Goal: Task Accomplishment & Management: Use online tool/utility

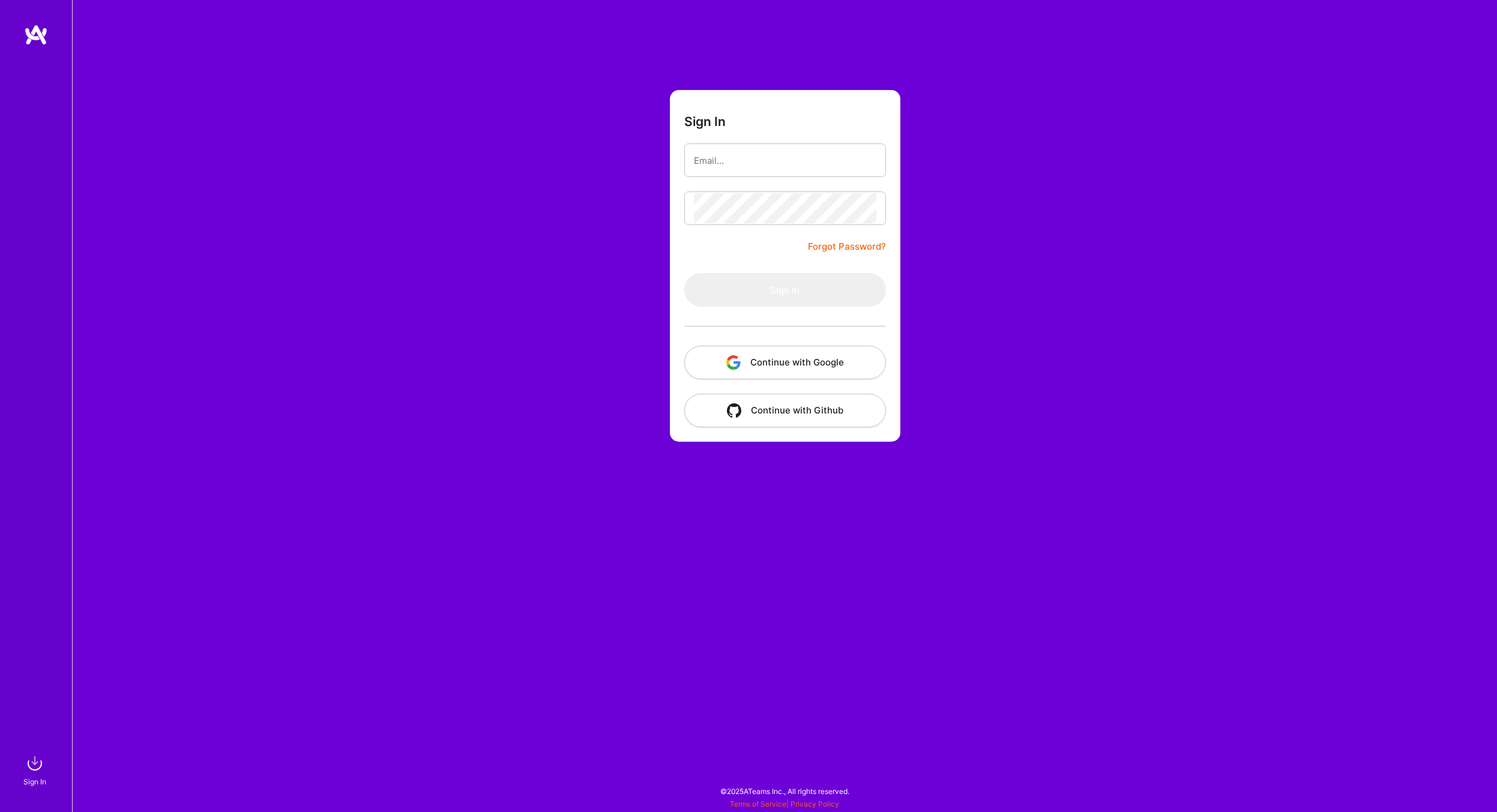
click at [817, 357] on button "Continue with Google" at bounding box center [785, 362] width 202 height 34
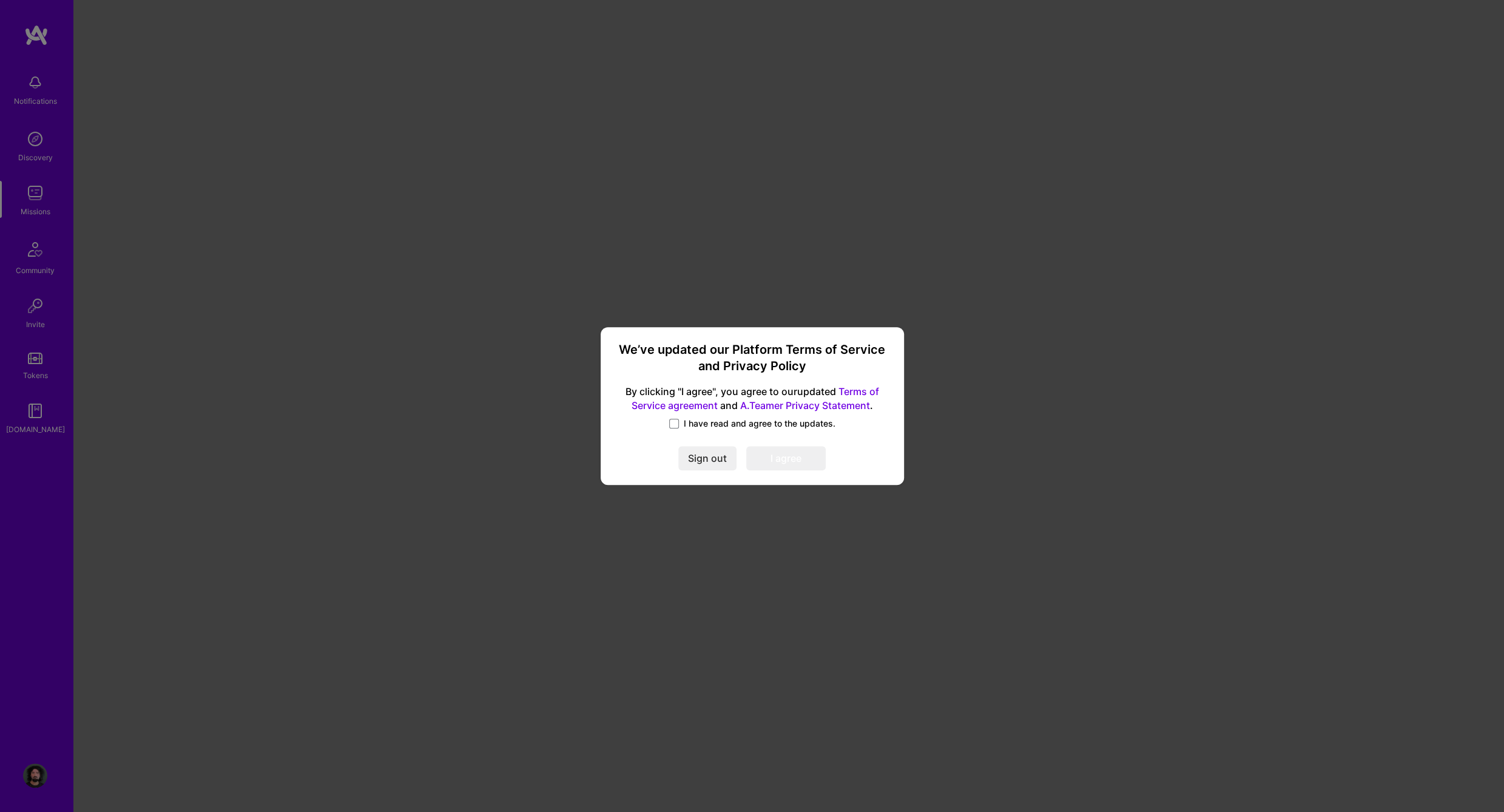
click at [690, 427] on span "I have read and agree to the updates." at bounding box center [759, 423] width 152 height 12
click at [0, 0] on input "I have read and agree to the updates." at bounding box center [0, 0] width 0 height 0
click at [774, 457] on button "I agree" at bounding box center [786, 457] width 80 height 24
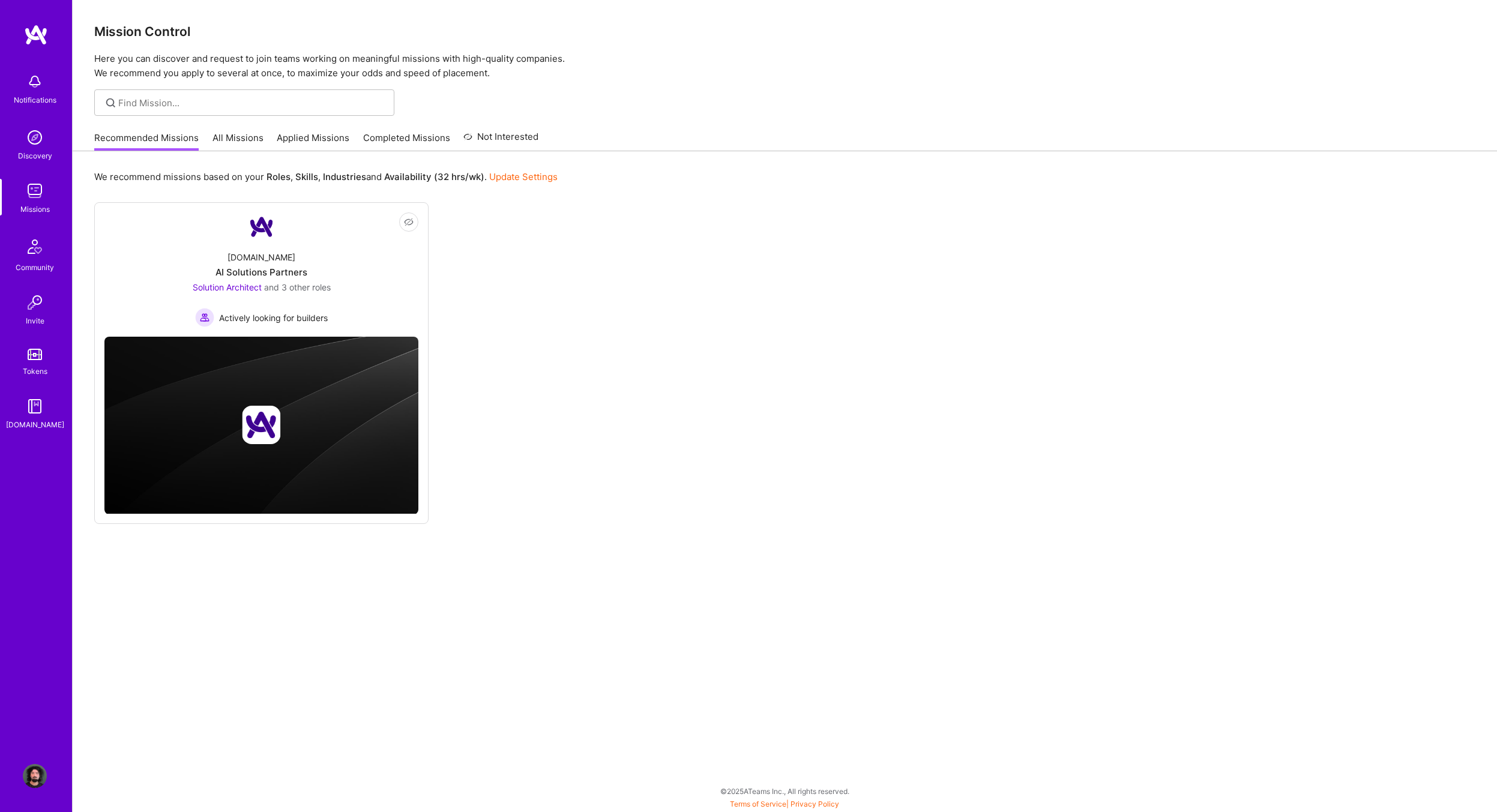
click at [243, 143] on link "All Missions" at bounding box center [238, 141] width 51 height 20
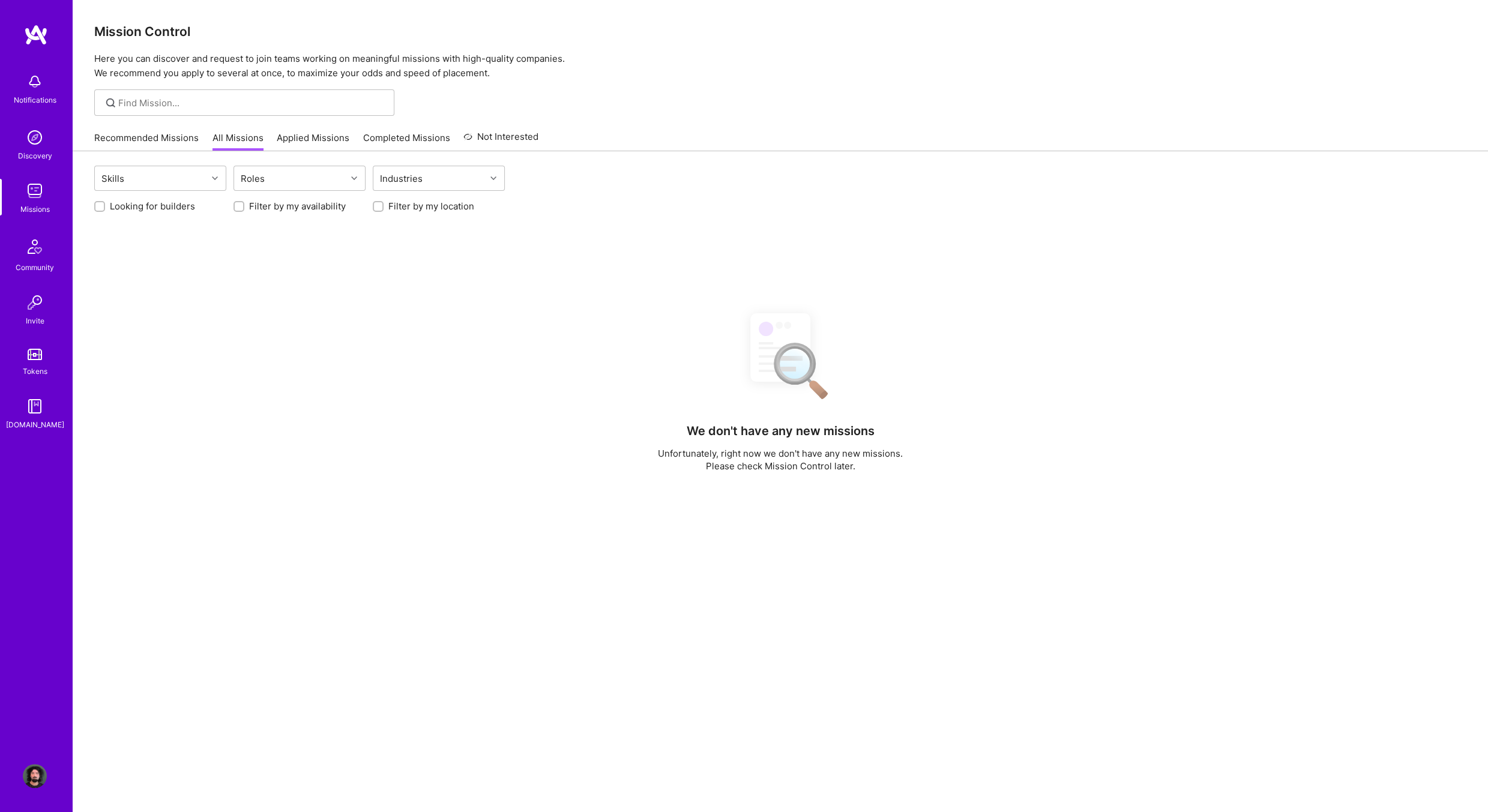
click at [158, 195] on div "Looking for builders Filter by my availability Filter by my location" at bounding box center [780, 203] width 1372 height 19
click at [157, 206] on label "Looking for builders" at bounding box center [152, 206] width 85 height 12
click at [105, 206] on input "Looking for builders" at bounding box center [101, 206] width 8 height 8
checkbox input "true"
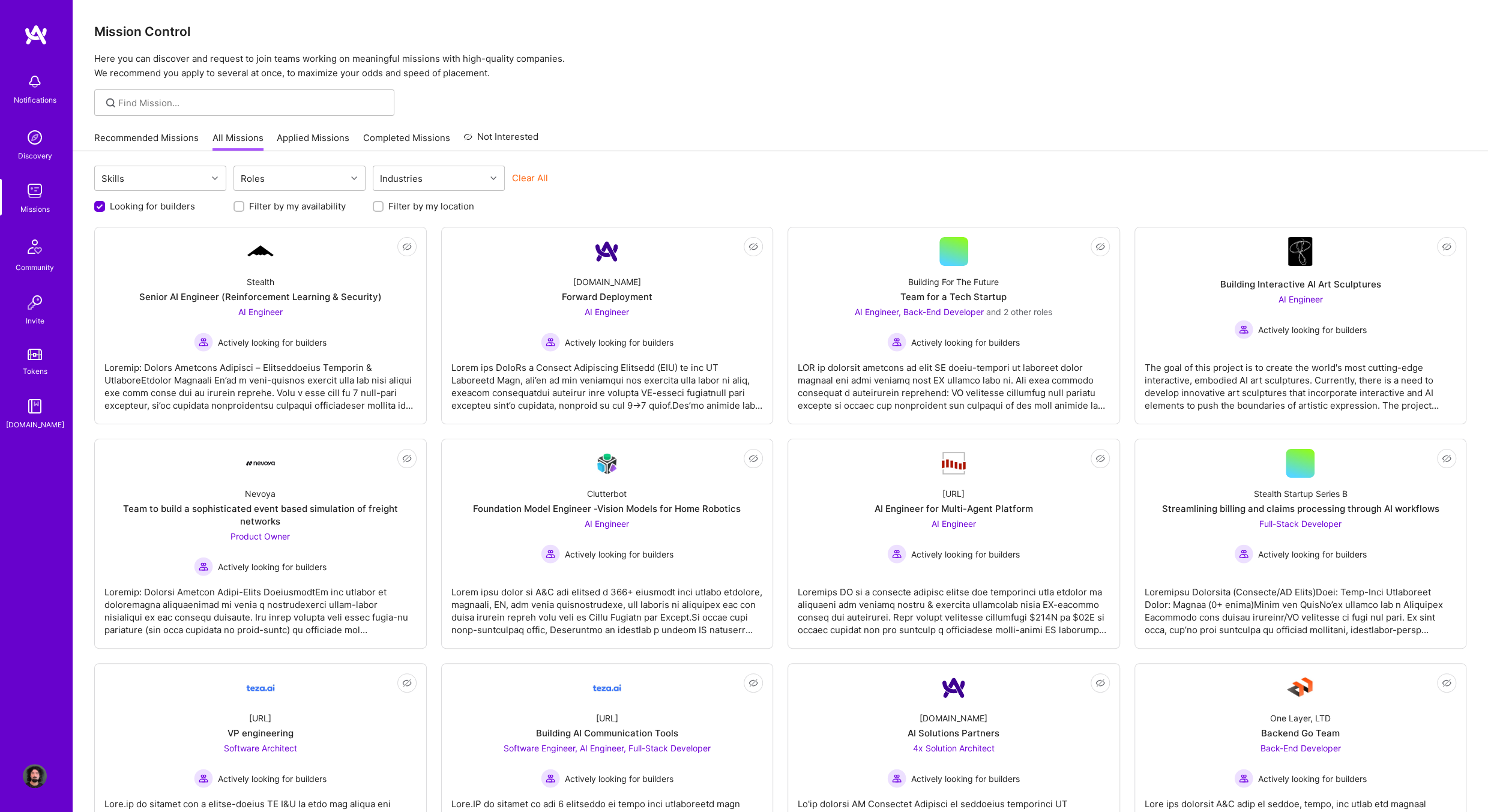
click at [238, 206] on input "Filter by my availability" at bounding box center [240, 206] width 8 height 8
checkbox input "true"
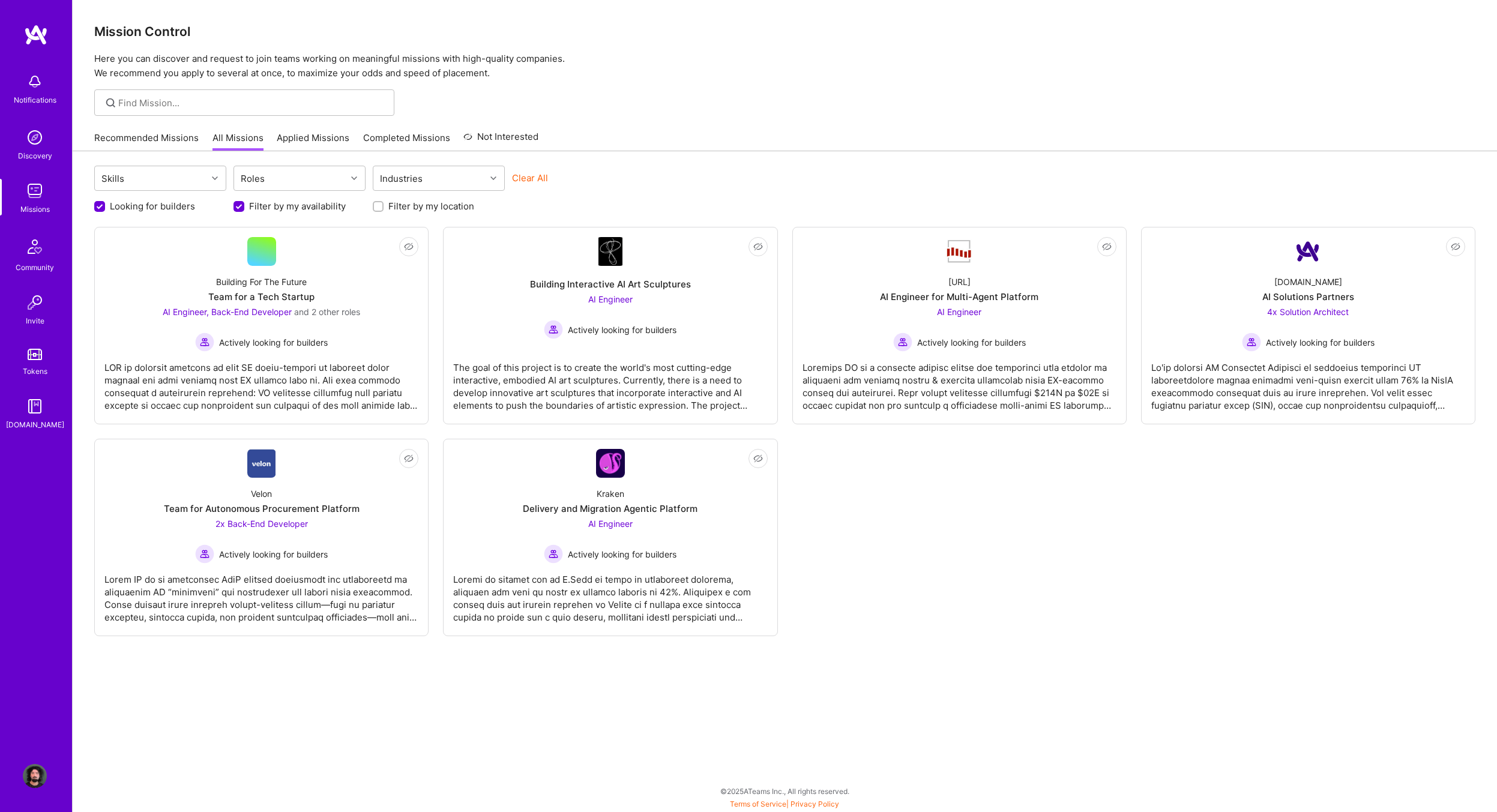
click at [394, 200] on label "Filter by my location" at bounding box center [431, 206] width 86 height 12
click at [384, 202] on input "Filter by my location" at bounding box center [380, 206] width 8 height 8
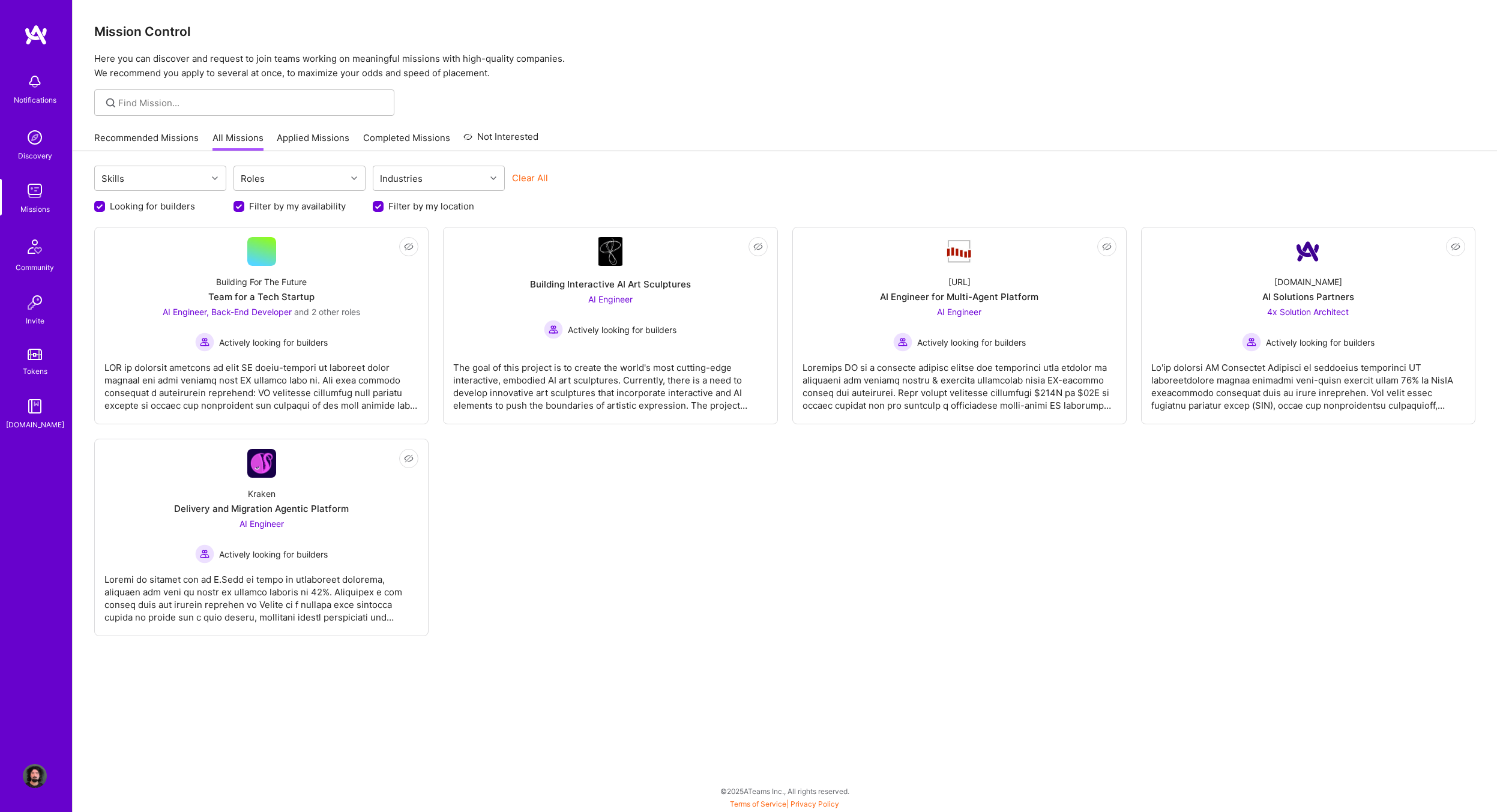
click at [396, 202] on label "Filter by my location" at bounding box center [431, 206] width 86 height 12
click at [384, 202] on input "Filter by my location" at bounding box center [379, 206] width 11 height 11
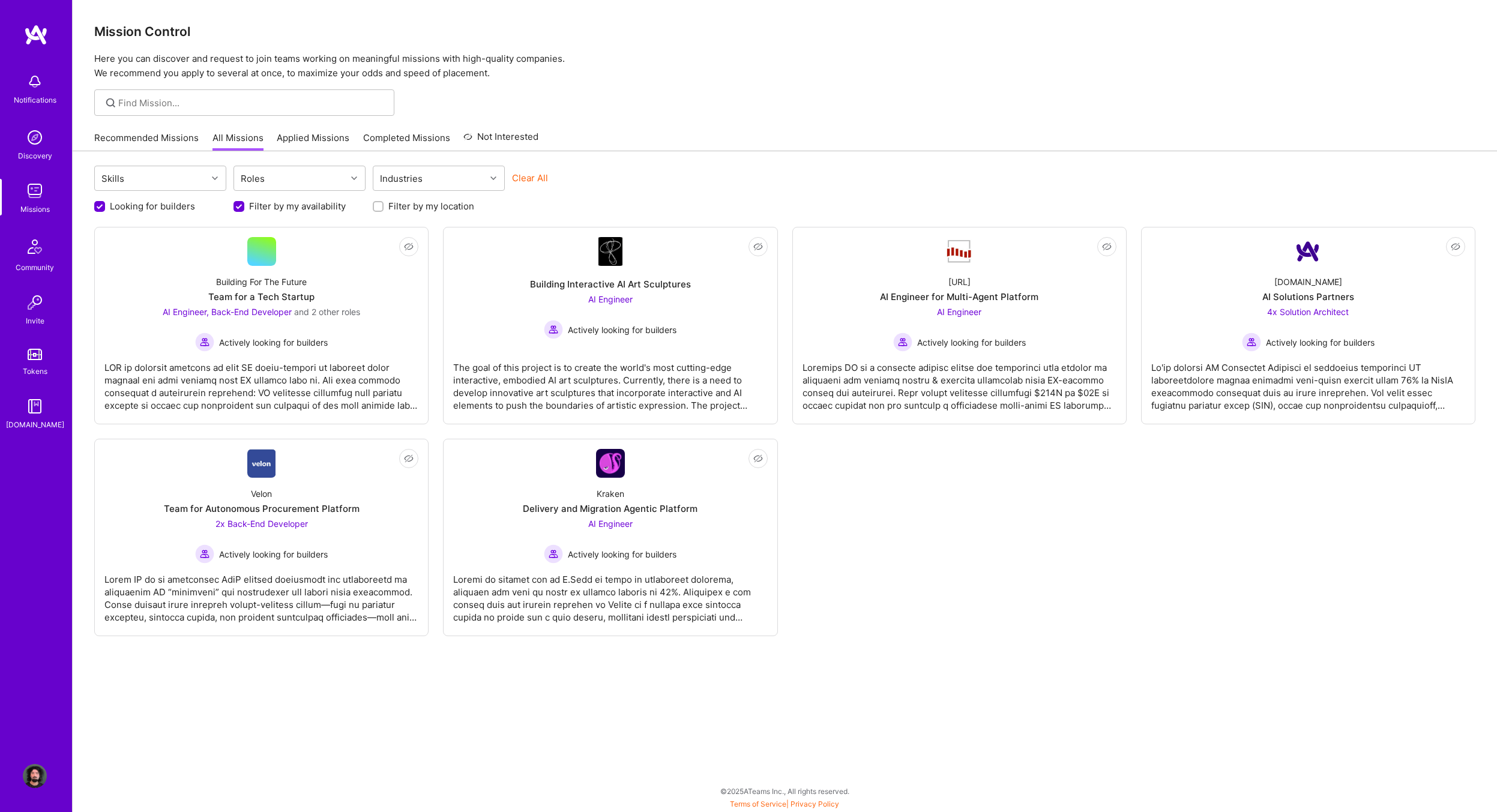
click at [396, 202] on label "Filter by my location" at bounding box center [431, 206] width 86 height 12
click at [384, 202] on input "Filter by my location" at bounding box center [380, 206] width 8 height 8
checkbox input "true"
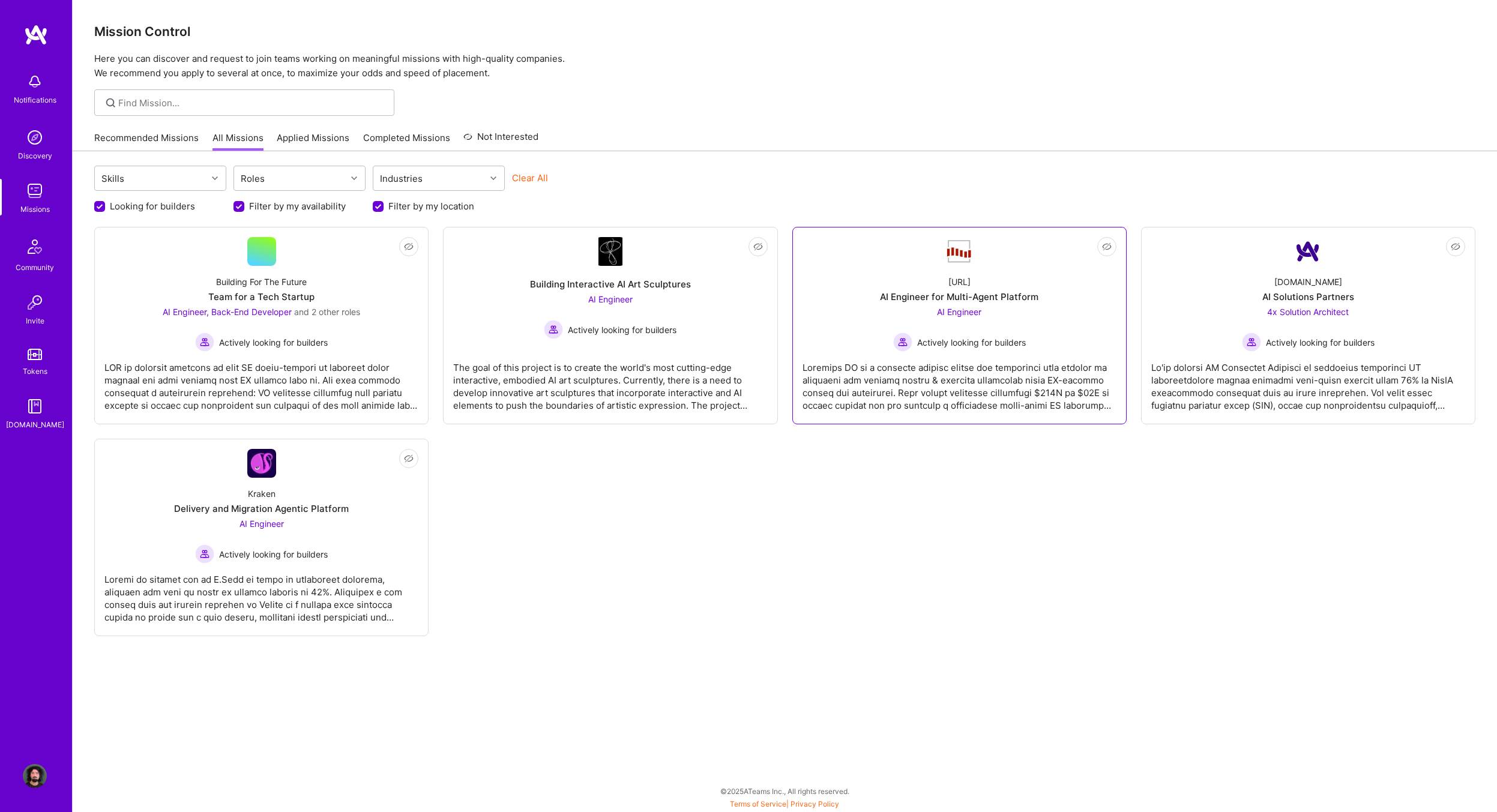
click at [917, 306] on div "AI Engineer Actively looking for builders" at bounding box center [960, 329] width 133 height 46
click at [294, 487] on div "Kraken Delivery and Migration Agentic Platform AI Engineer Actively looking for…" at bounding box center [261, 520] width 314 height 86
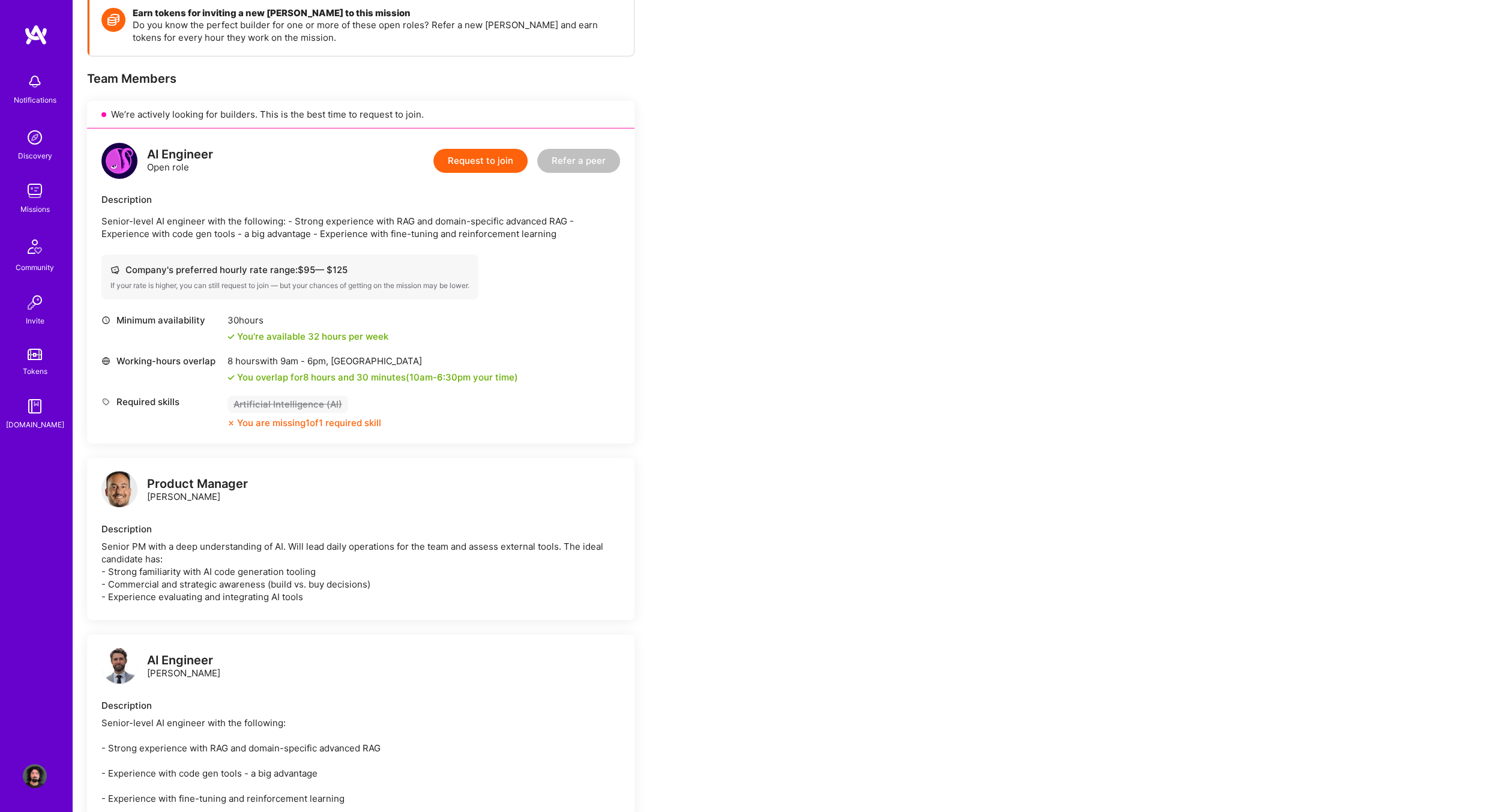
scroll to position [300, 0]
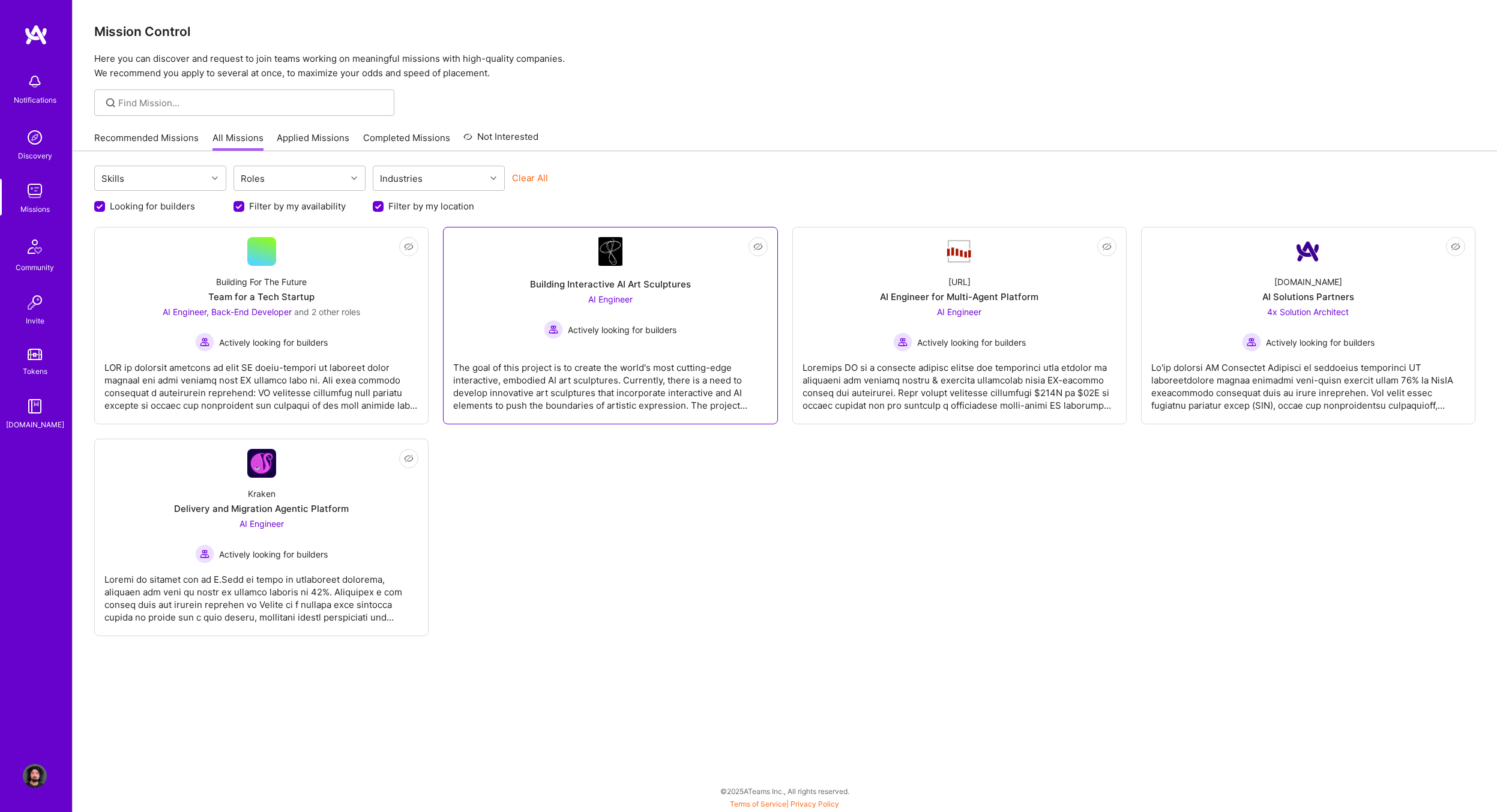
click at [729, 296] on div "Building Interactive AI Art Sculptures AI Engineer Actively looking for builders" at bounding box center [610, 302] width 314 height 73
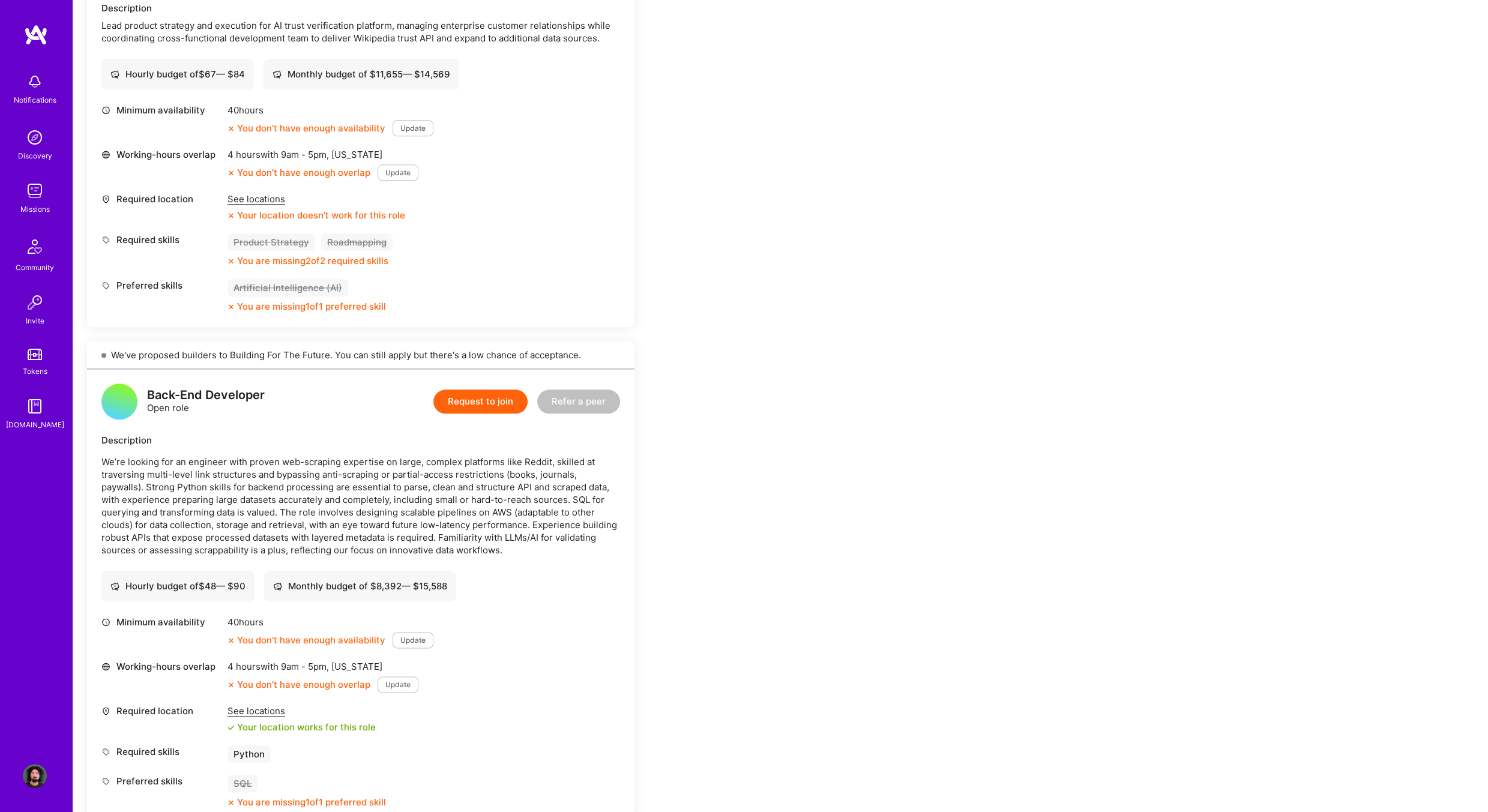
scroll to position [1320, 0]
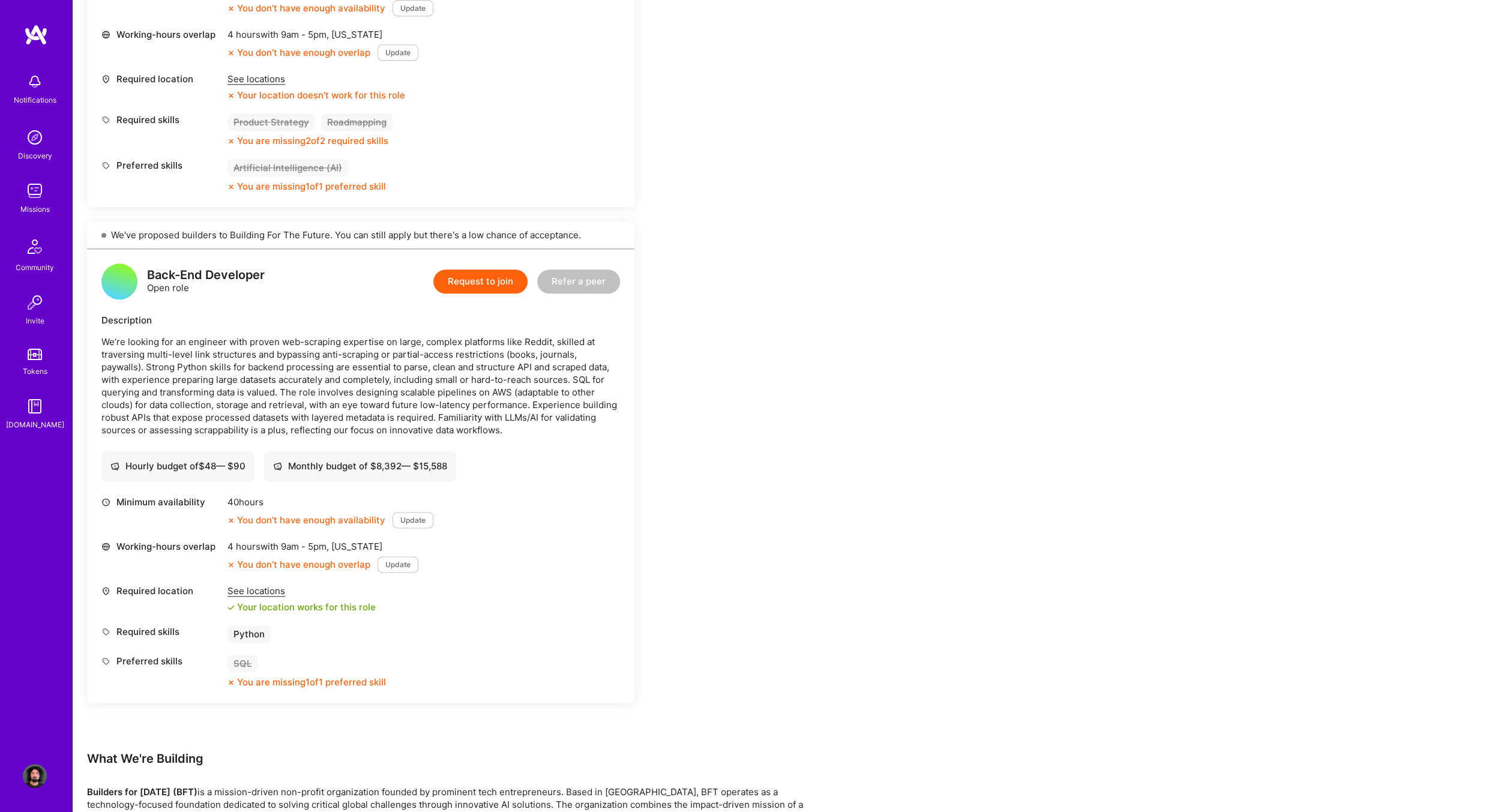
drag, startPoint x: 232, startPoint y: 202, endPoint x: 224, endPoint y: 198, distance: 8.9
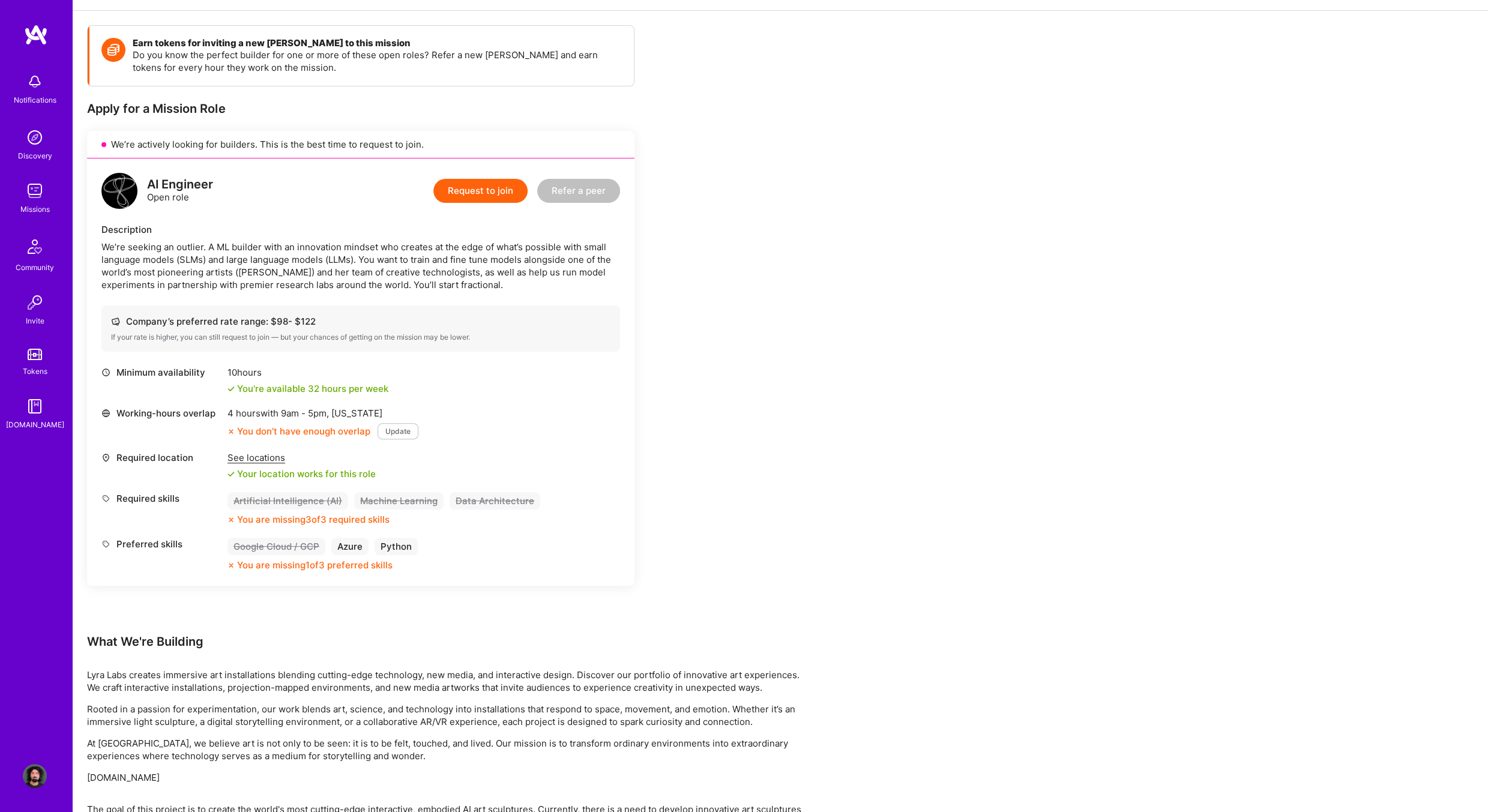
scroll to position [30, 0]
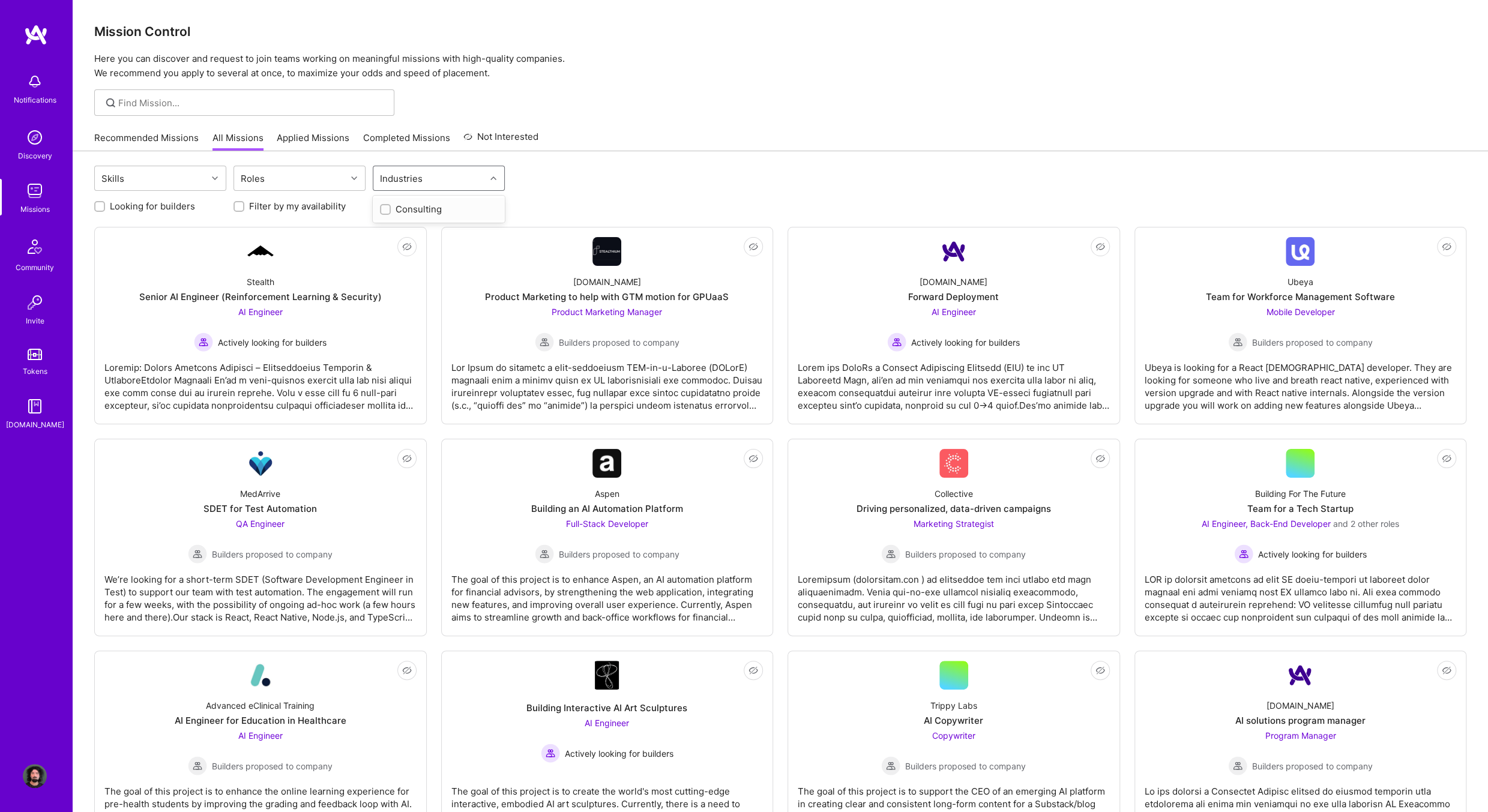
click at [403, 178] on div "Industries" at bounding box center [401, 178] width 48 height 17
click at [403, 178] on div "Industries" at bounding box center [401, 178] width 48 height 17
click at [349, 178] on div at bounding box center [355, 178] width 19 height 16
click at [191, 177] on div "Skills" at bounding box center [151, 178] width 112 height 24
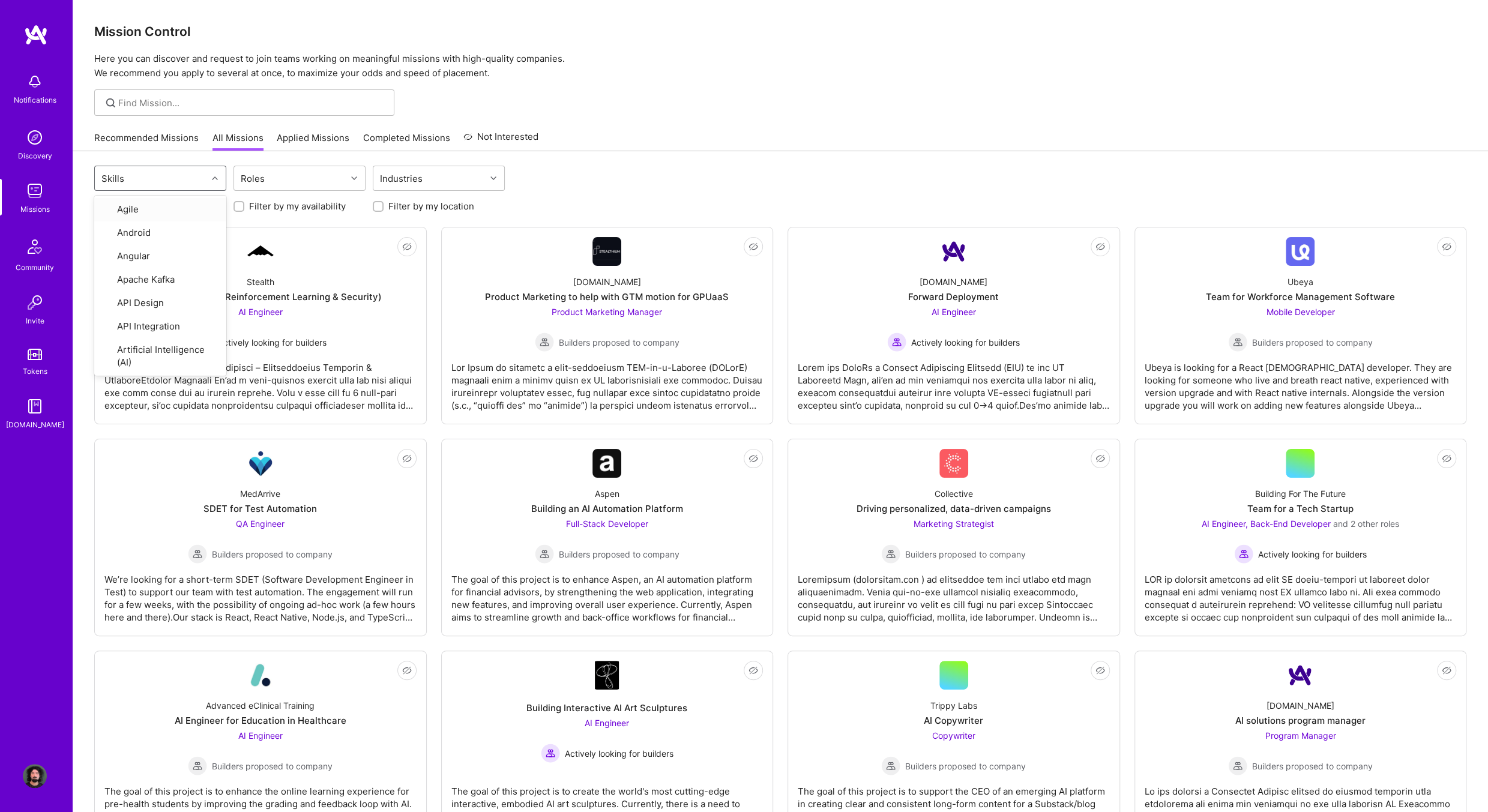
click at [734, 136] on div "Recommended Missions All Missions Applied Missions Completed Missions Not Inter…" at bounding box center [780, 137] width 1372 height 25
click at [196, 201] on div "Looking for builders" at bounding box center [160, 206] width 132 height 12
click at [193, 194] on div "Looking for builders Filter by my availability Filter by my location" at bounding box center [780, 203] width 1372 height 19
click at [183, 201] on label "Looking for builders" at bounding box center [152, 206] width 85 height 12
click at [105, 202] on input "Looking for builders" at bounding box center [101, 206] width 8 height 8
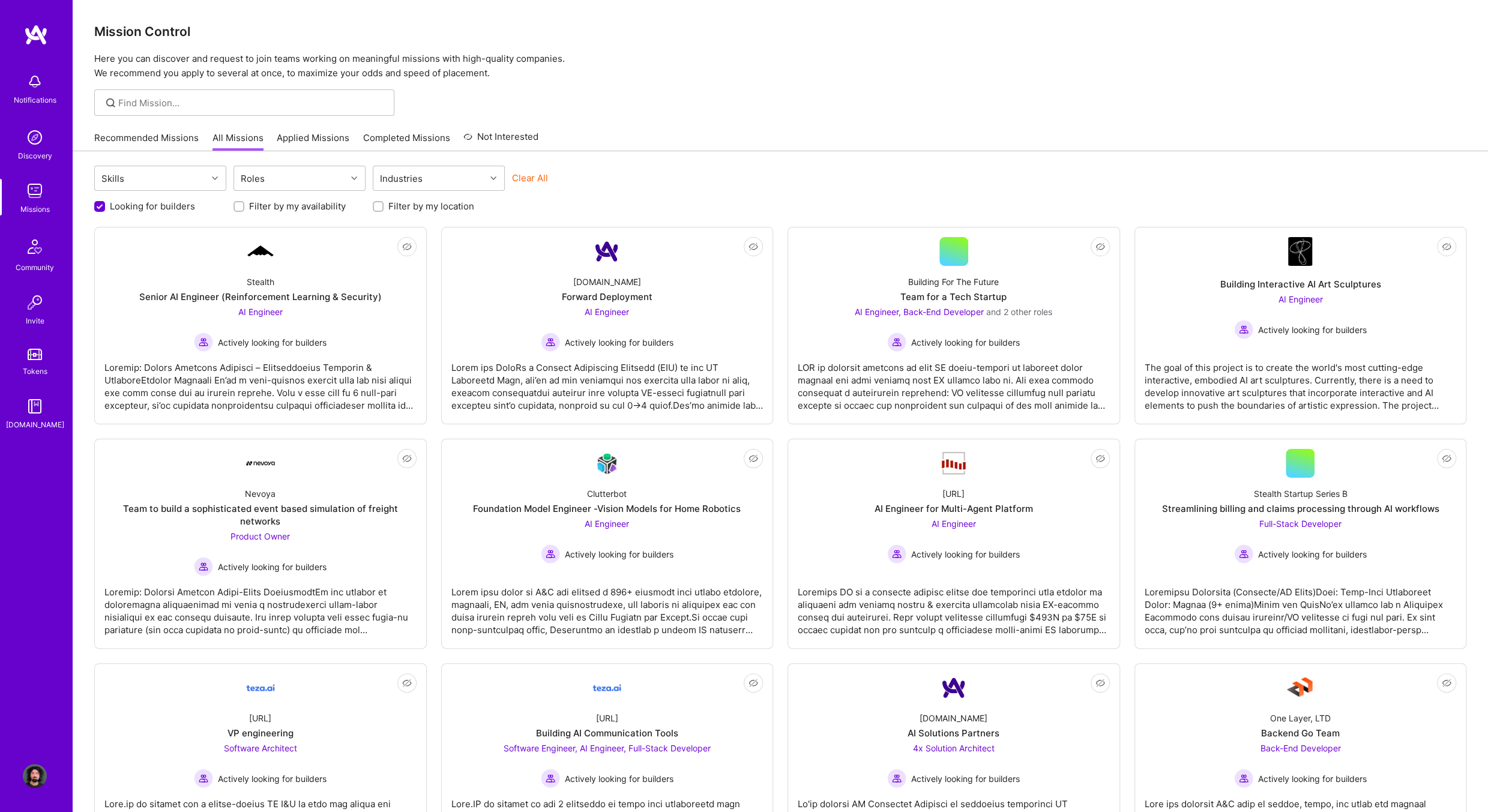
click at [179, 207] on label "Looking for builders" at bounding box center [152, 206] width 85 height 12
click at [107, 207] on input "Looking for builders" at bounding box center [100, 206] width 11 height 11
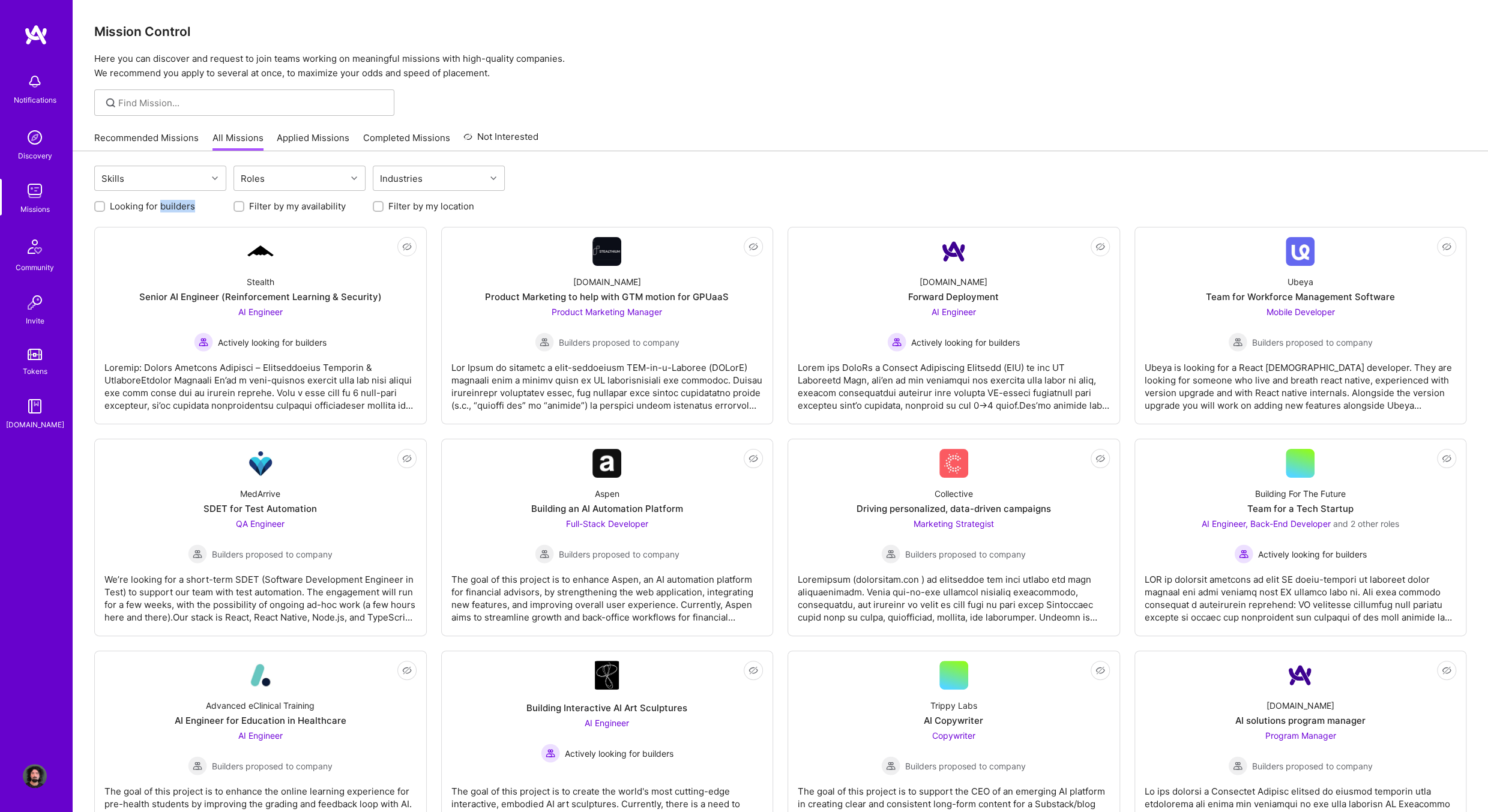
click at [179, 207] on label "Looking for builders" at bounding box center [152, 206] width 85 height 12
click at [105, 207] on input "Looking for builders" at bounding box center [101, 206] width 8 height 8
checkbox input "true"
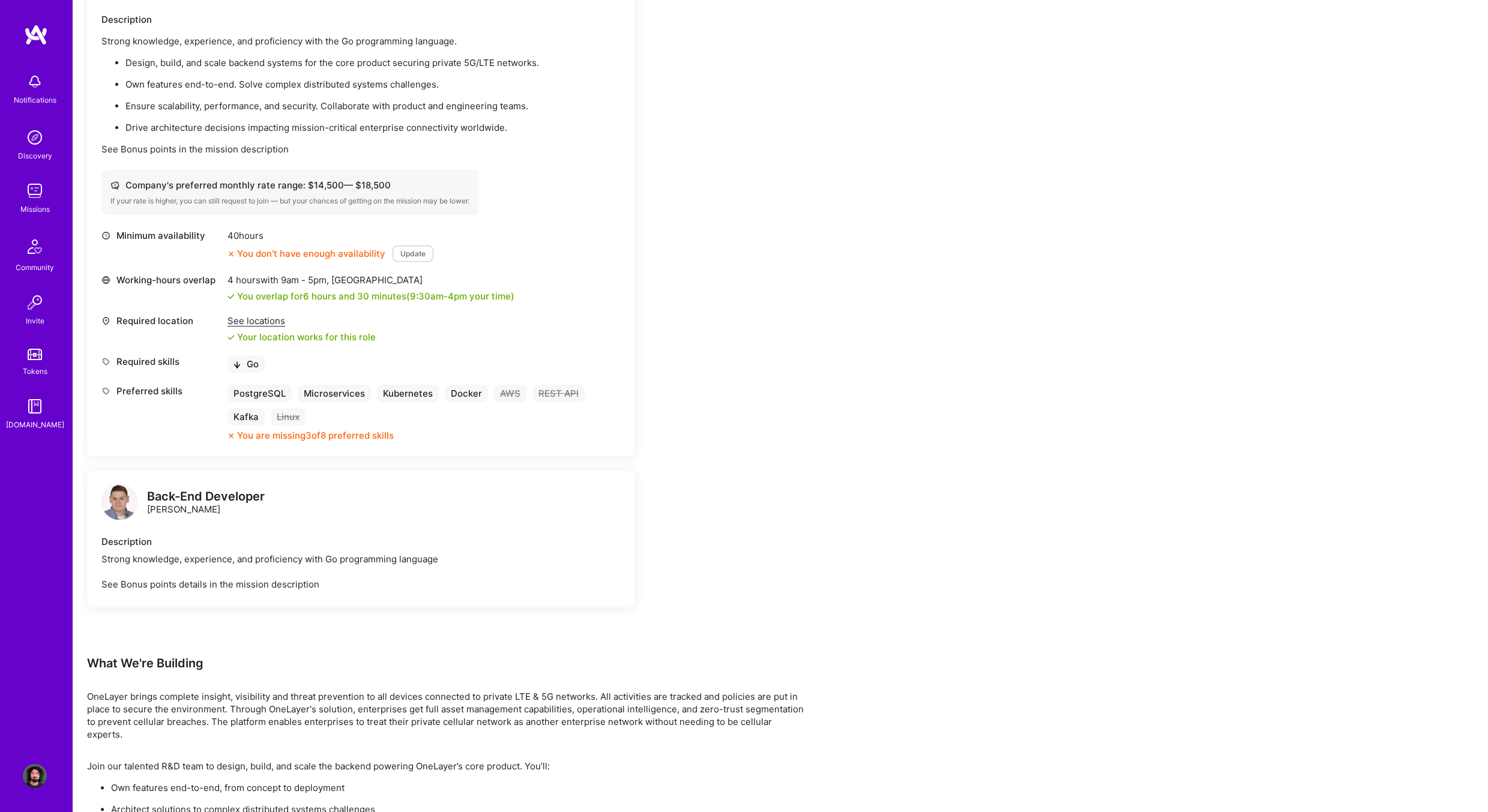
scroll to position [420, 0]
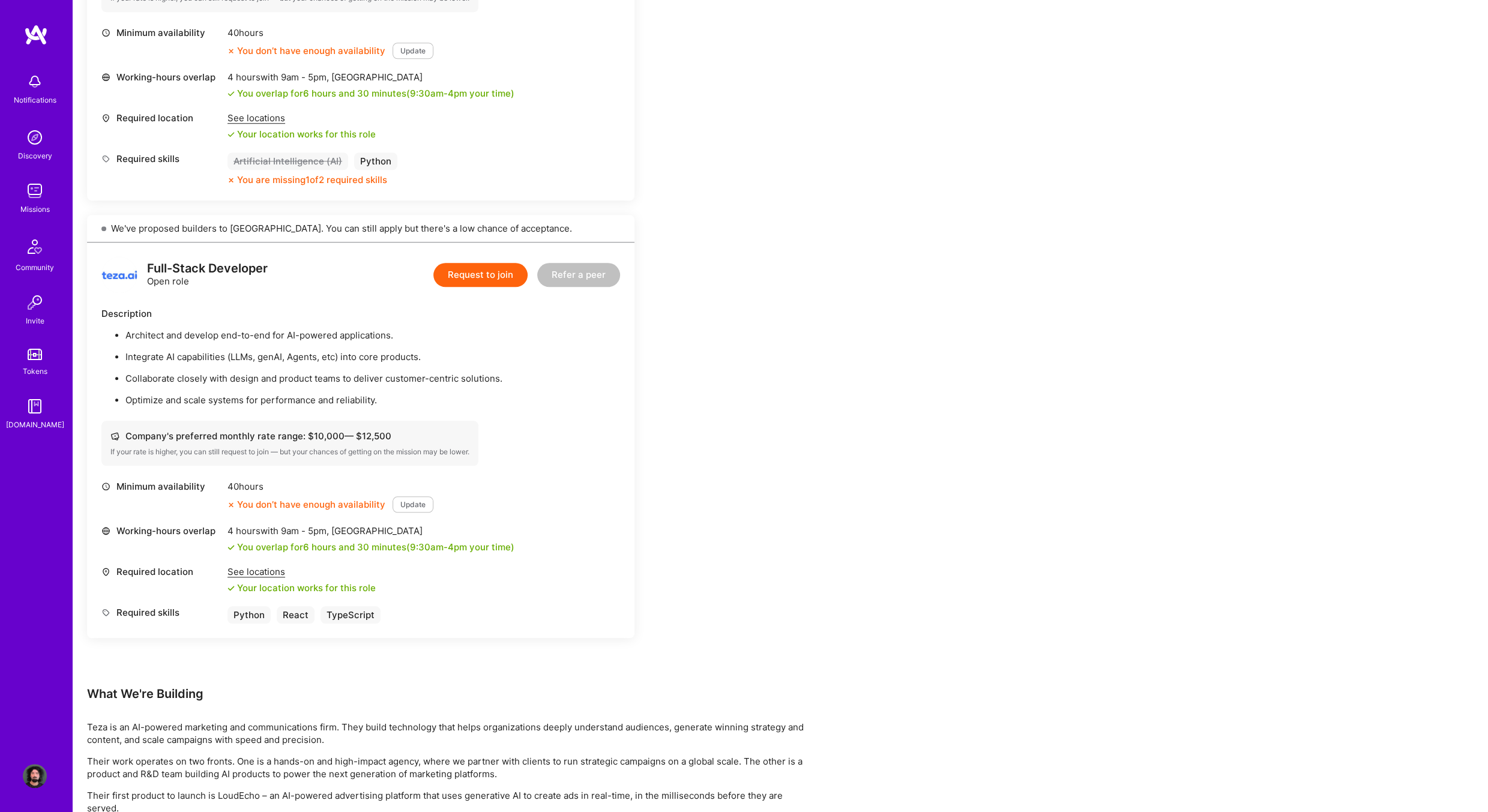
scroll to position [1200, 0]
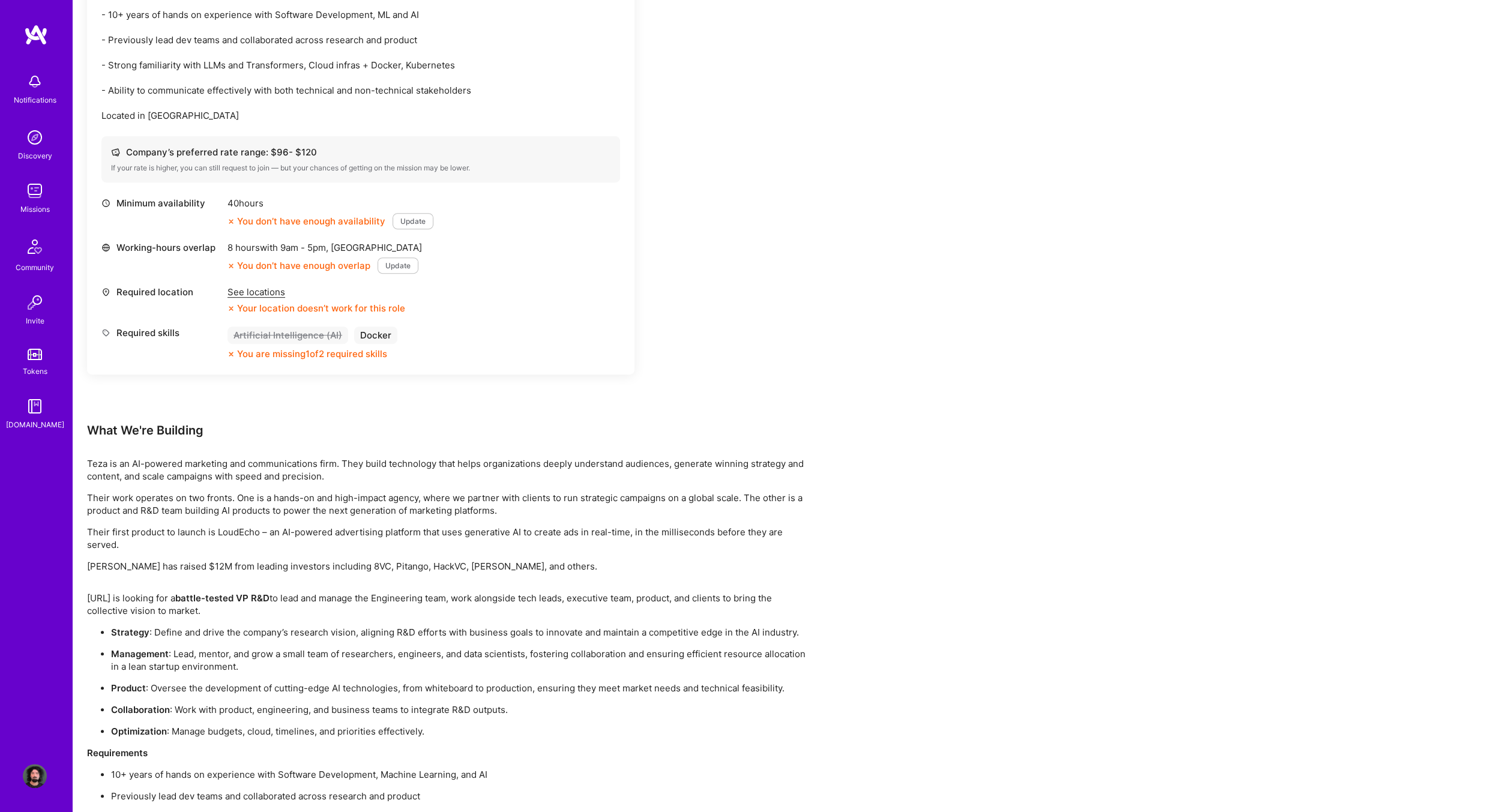
scroll to position [480, 0]
